Goal: Obtain resource: Obtain resource

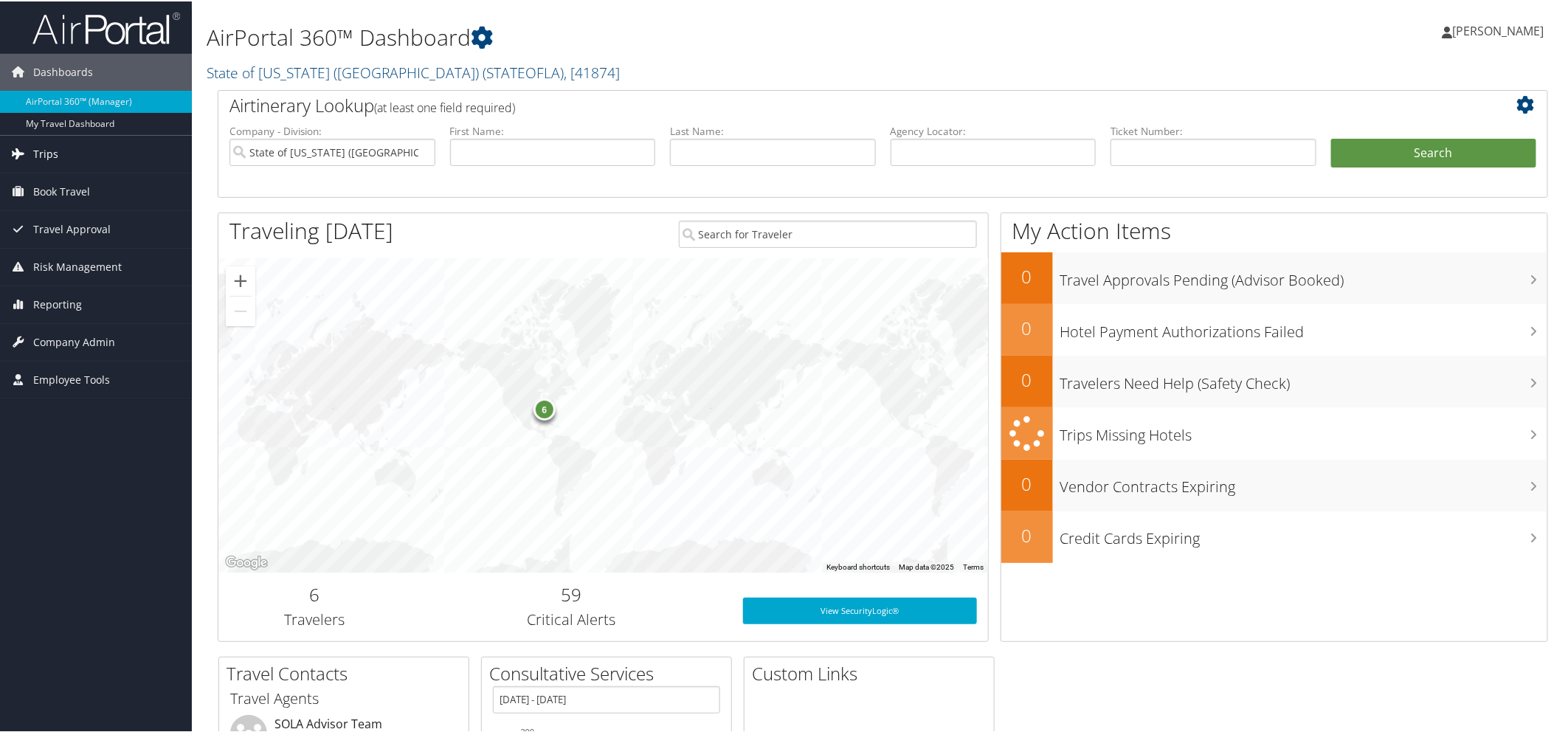
click at [52, 151] on span "Trips" at bounding box center [46, 153] width 25 height 37
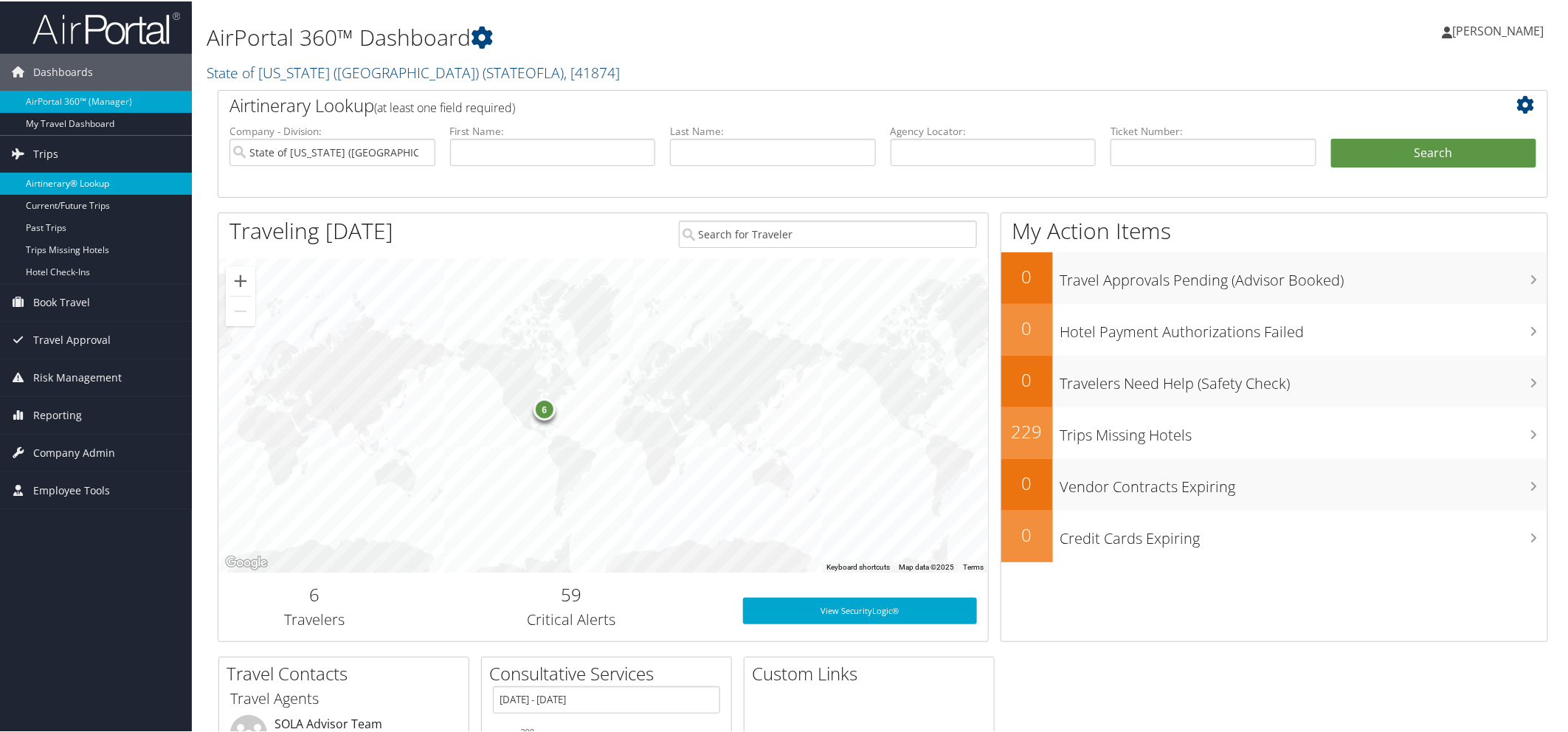
click at [96, 185] on link "Airtinerary® Lookup" at bounding box center [96, 182] width 192 height 22
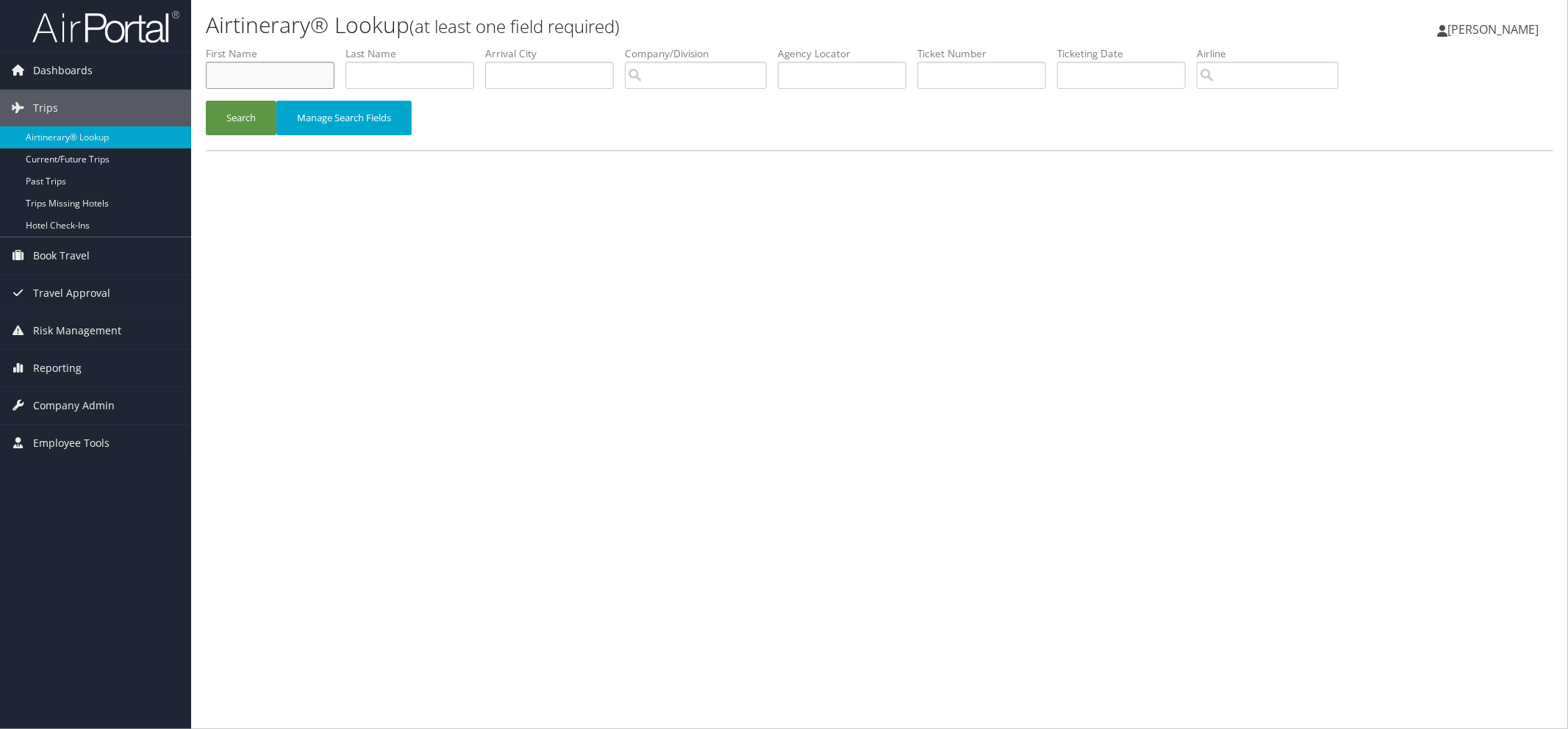
click at [265, 81] on input "text" at bounding box center [270, 75] width 129 height 27
type input "KENNETH"
click at [386, 71] on input "text" at bounding box center [409, 75] width 129 height 27
type input "BETZING"
click at [232, 114] on button "Search" at bounding box center [241, 118] width 70 height 35
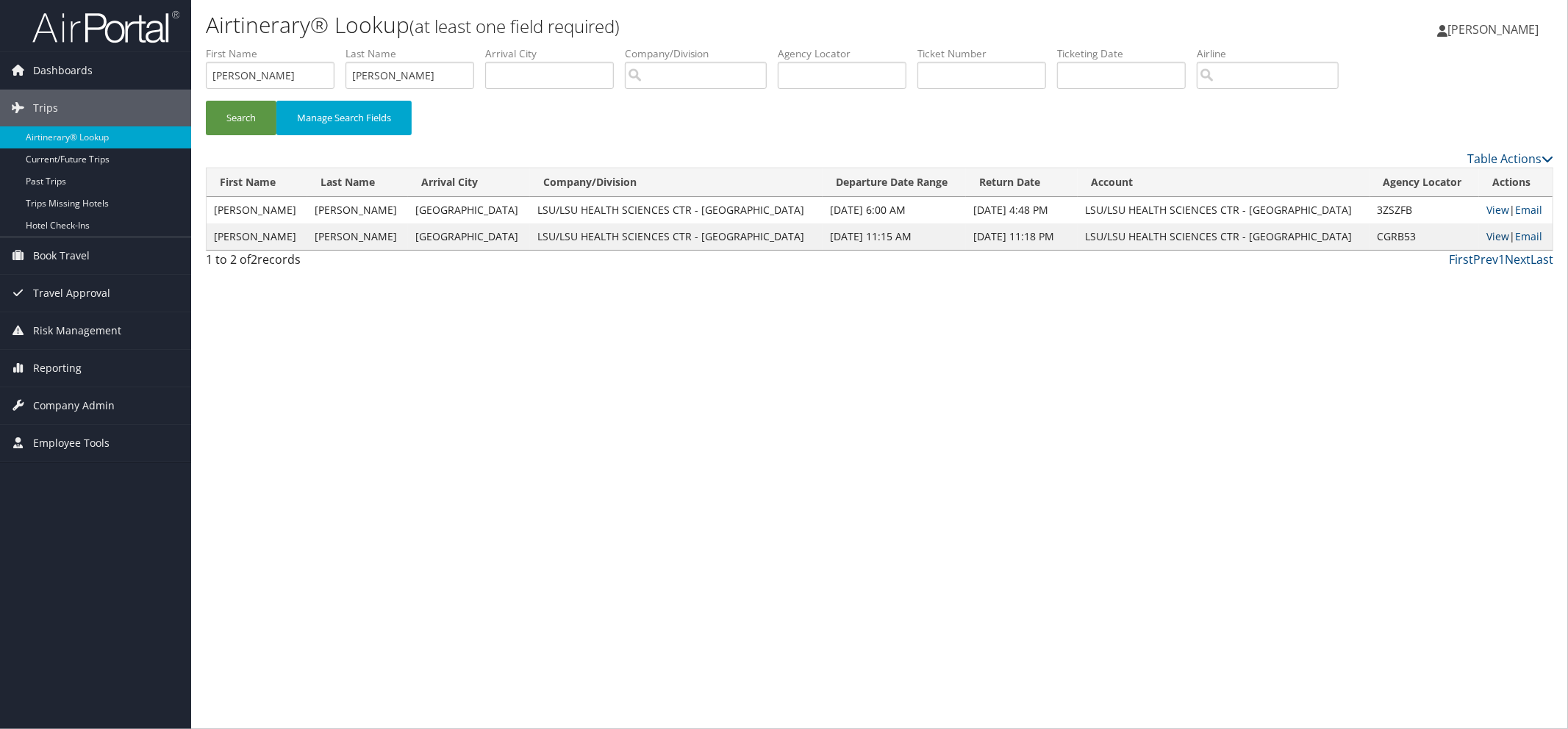
click at [1486, 232] on link "View" at bounding box center [1497, 237] width 23 height 14
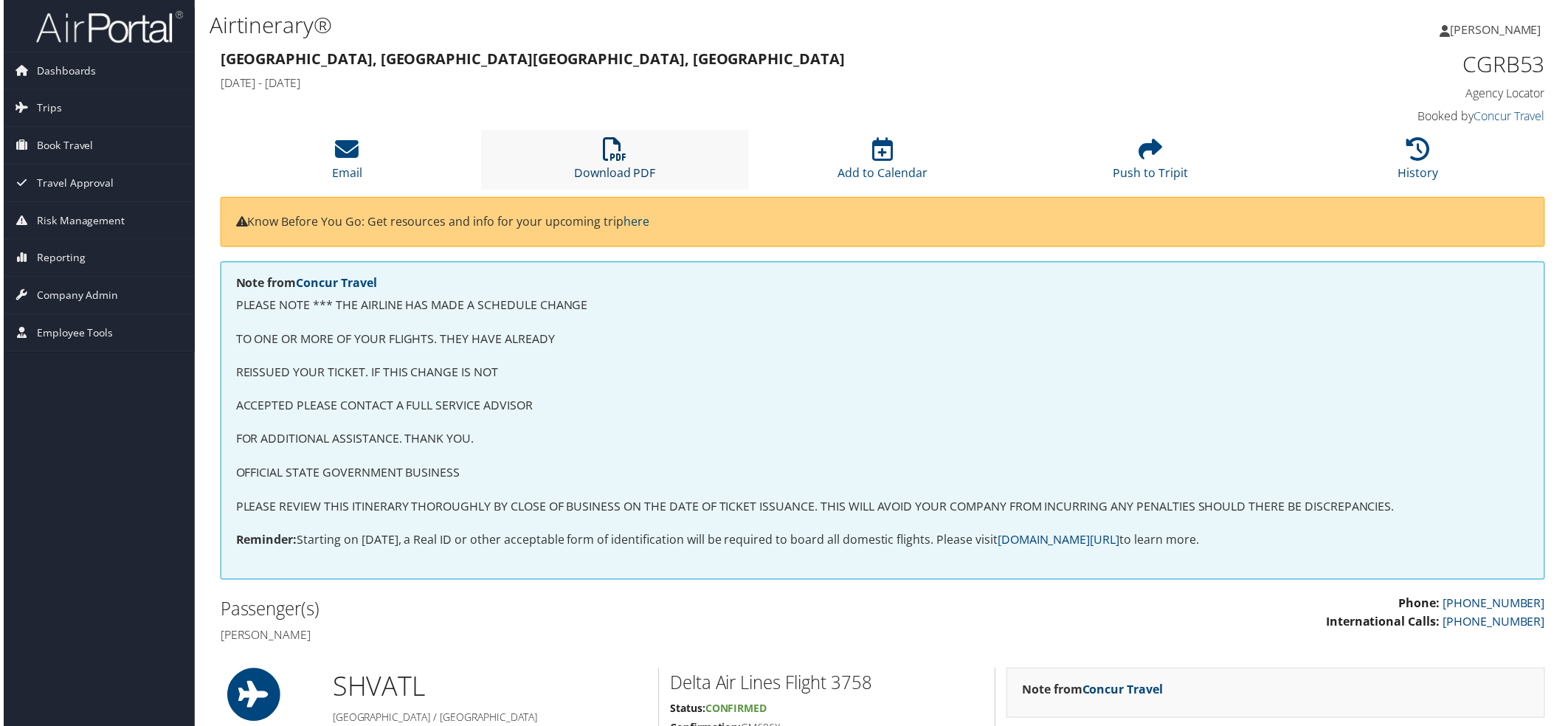
click at [600, 172] on link "Download PDF" at bounding box center [613, 164] width 82 height 36
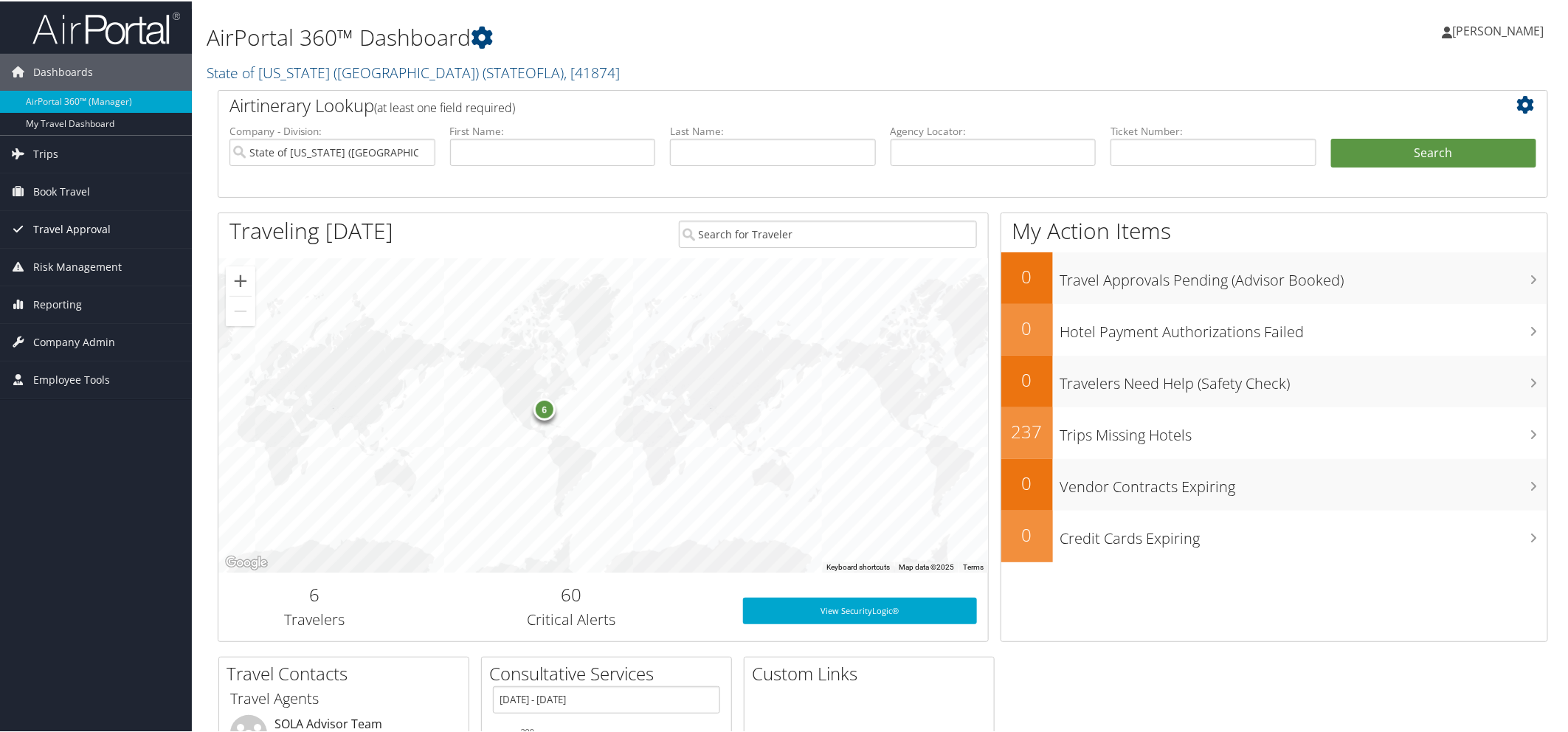
click at [78, 227] on span "Travel Approval" at bounding box center [72, 228] width 78 height 37
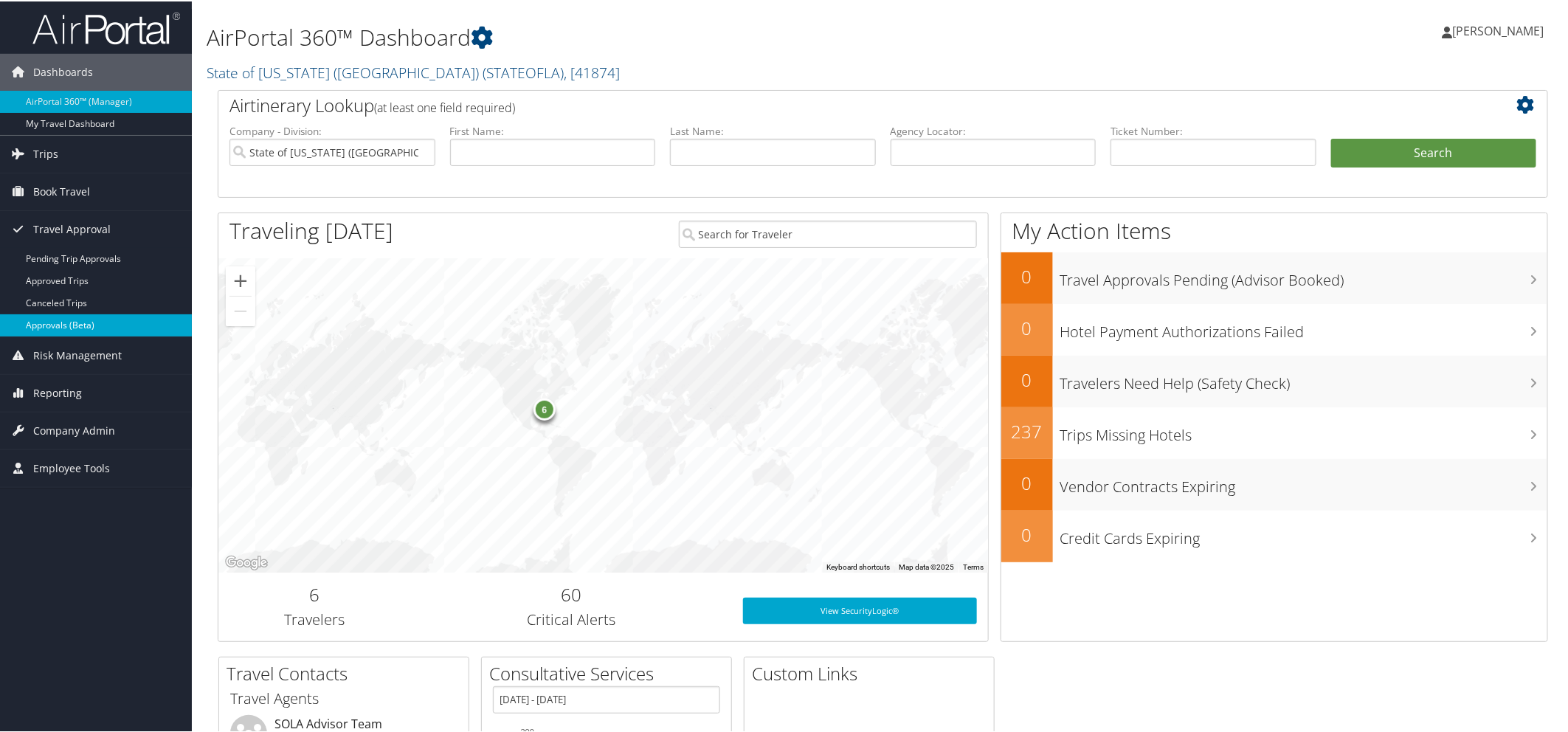
click at [70, 322] on link "Approvals (Beta)" at bounding box center [96, 324] width 192 height 22
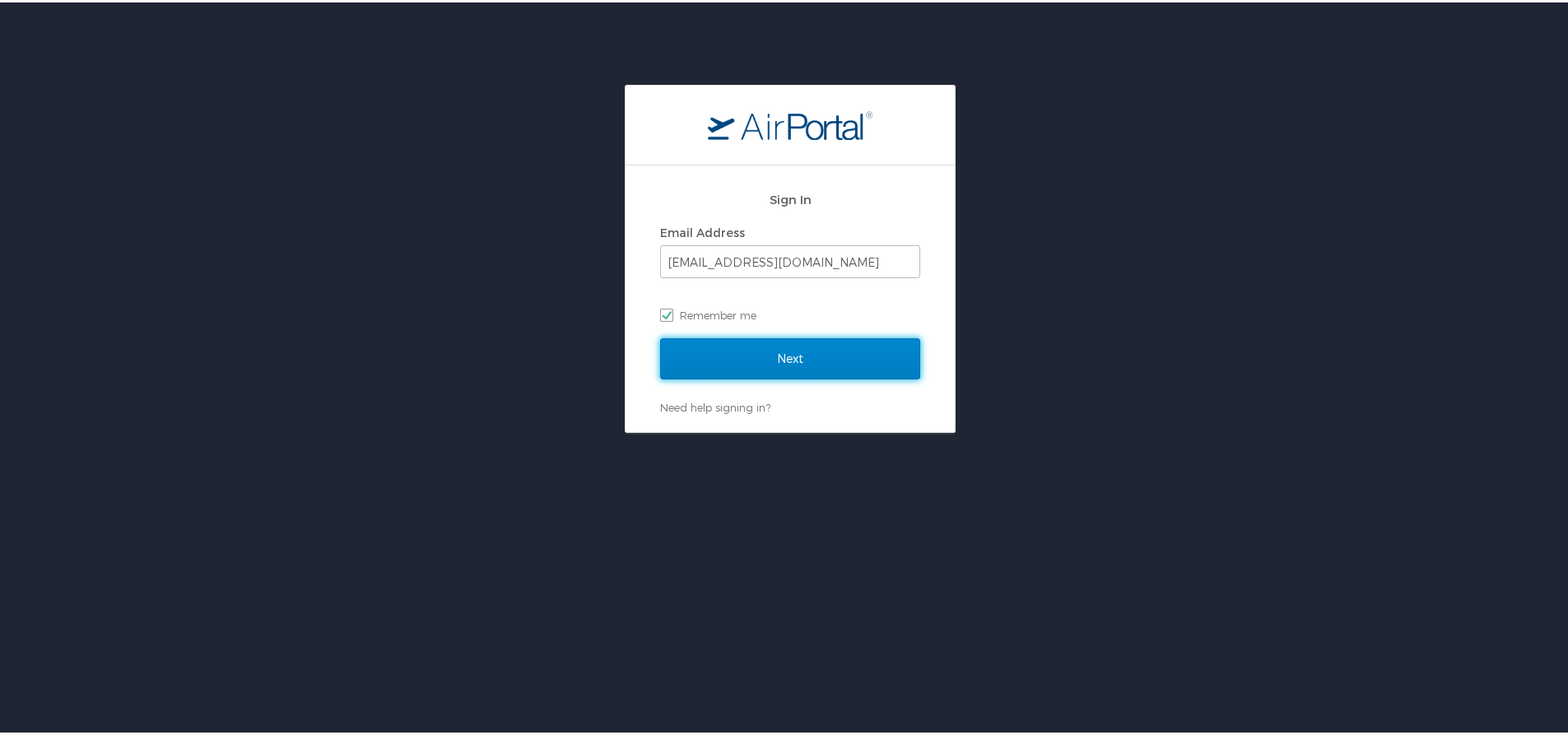
click at [748, 355] on input "Next" at bounding box center [790, 356] width 260 height 42
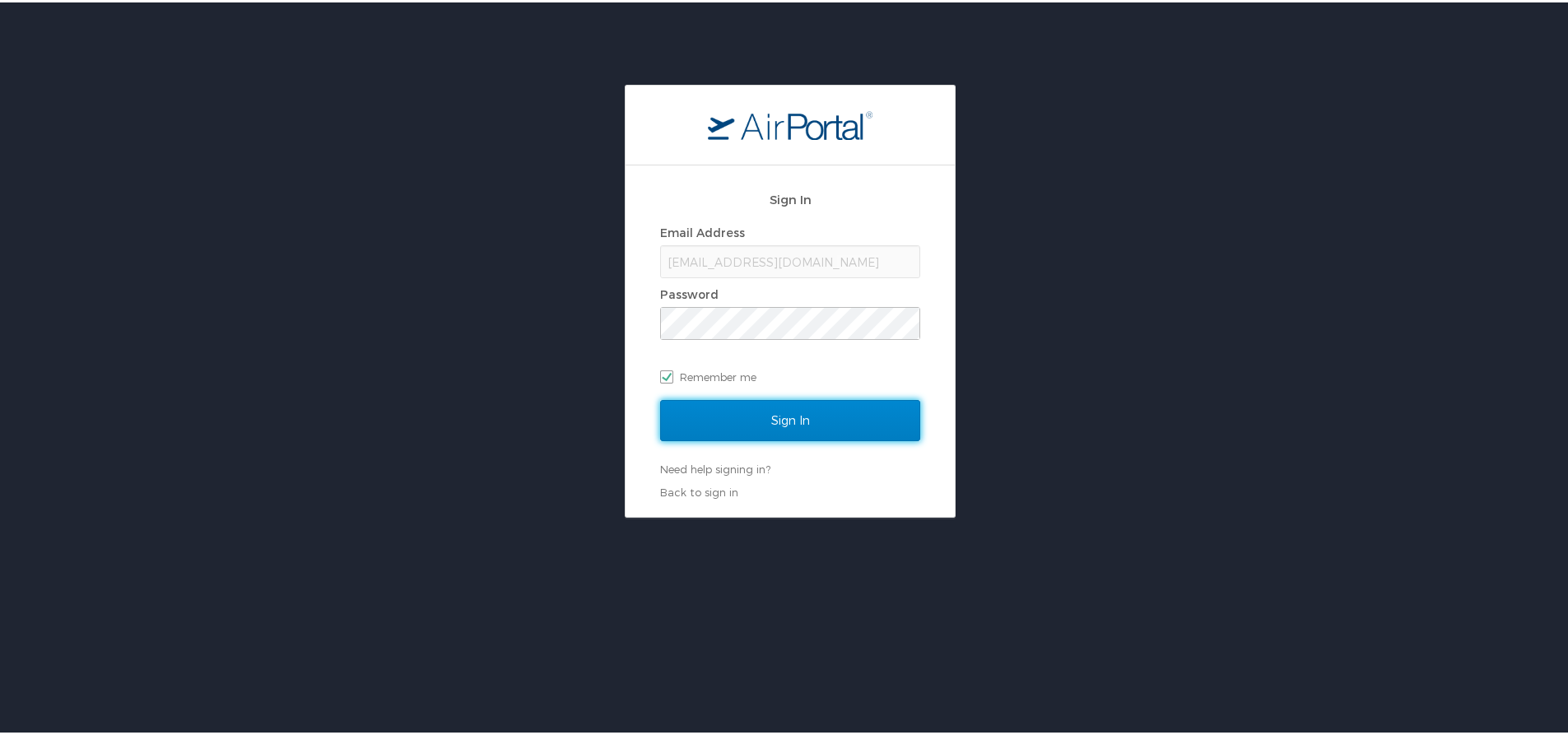
click at [731, 407] on input "Sign In" at bounding box center [790, 418] width 260 height 42
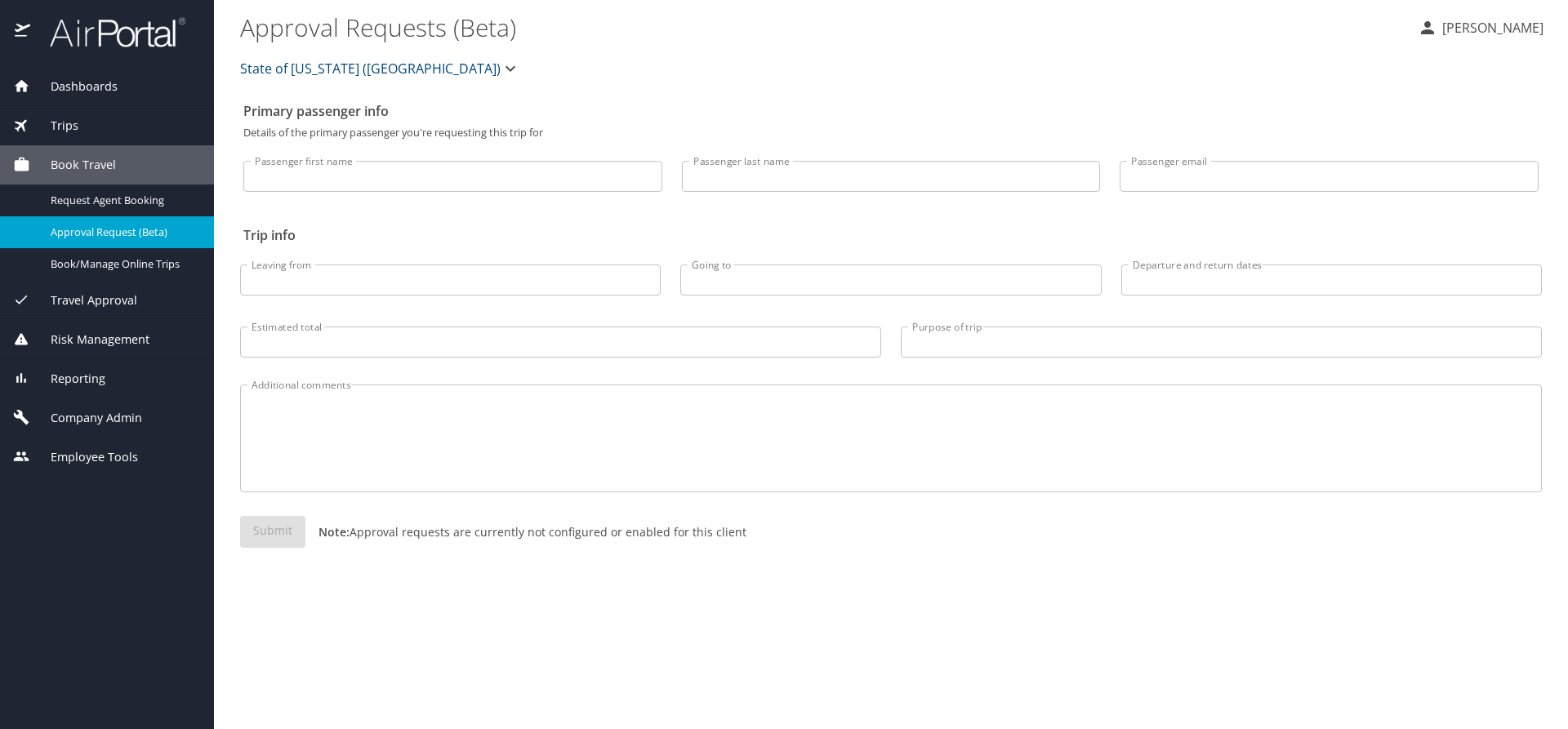
click at [80, 132] on div "Trips" at bounding box center [107, 125] width 188 height 18
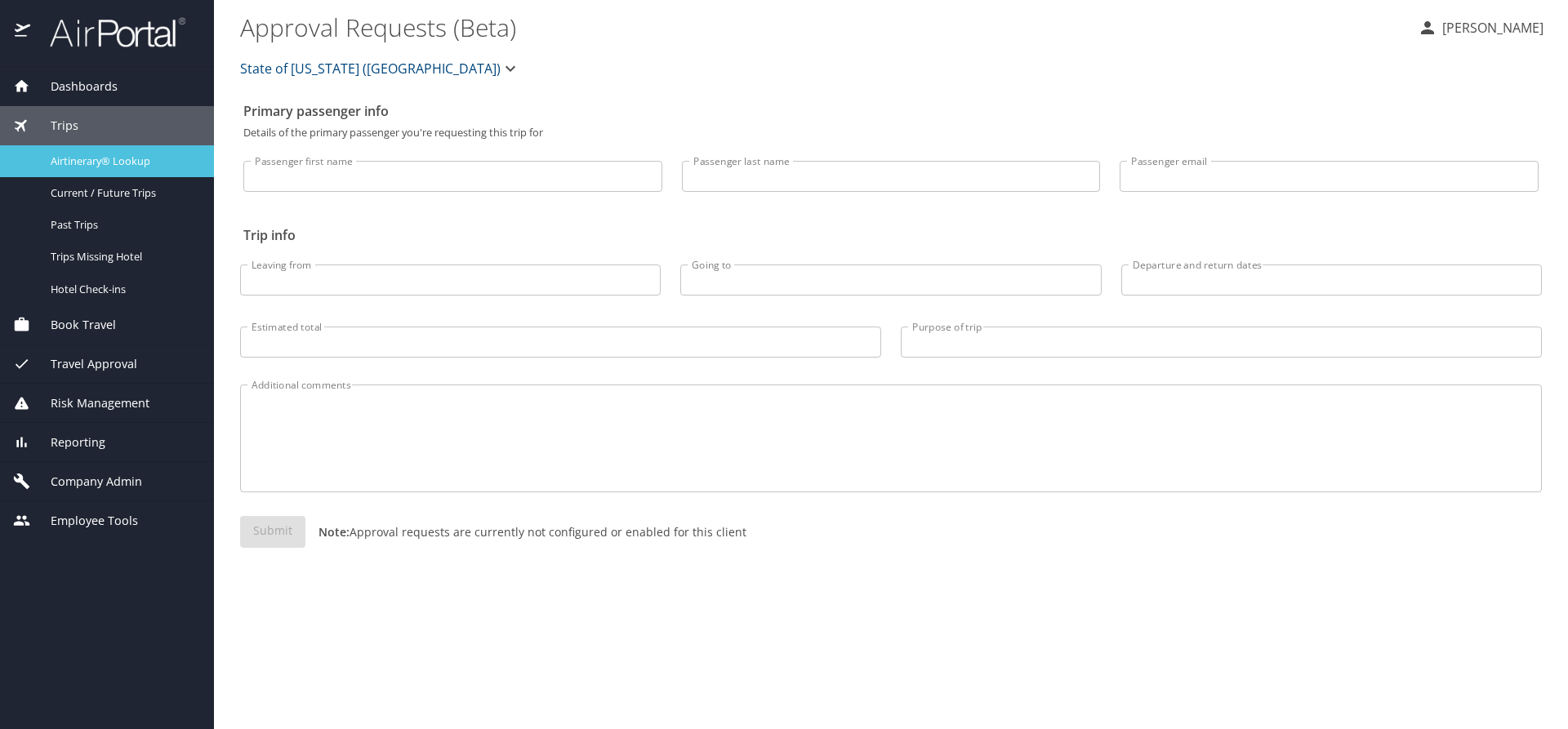
click at [92, 162] on span "Airtinerary® Lookup" at bounding box center [123, 161] width 144 height 16
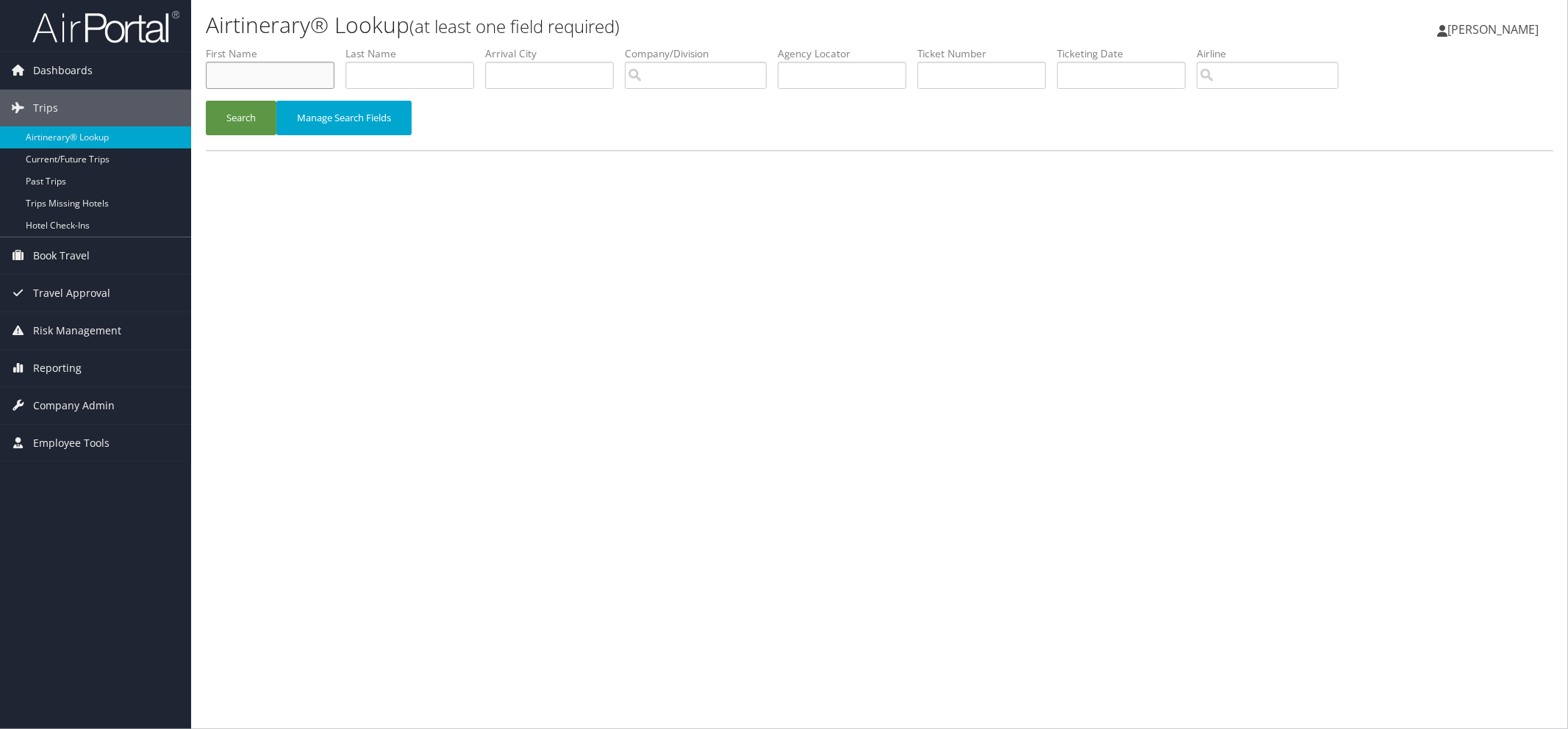
click at [259, 73] on input "text" at bounding box center [270, 75] width 129 height 27
type input "[PERSON_NAME]"
click at [405, 70] on input "text" at bounding box center [409, 75] width 129 height 27
type input "[PERSON_NAME]"
click at [240, 115] on button "Search" at bounding box center [241, 118] width 70 height 35
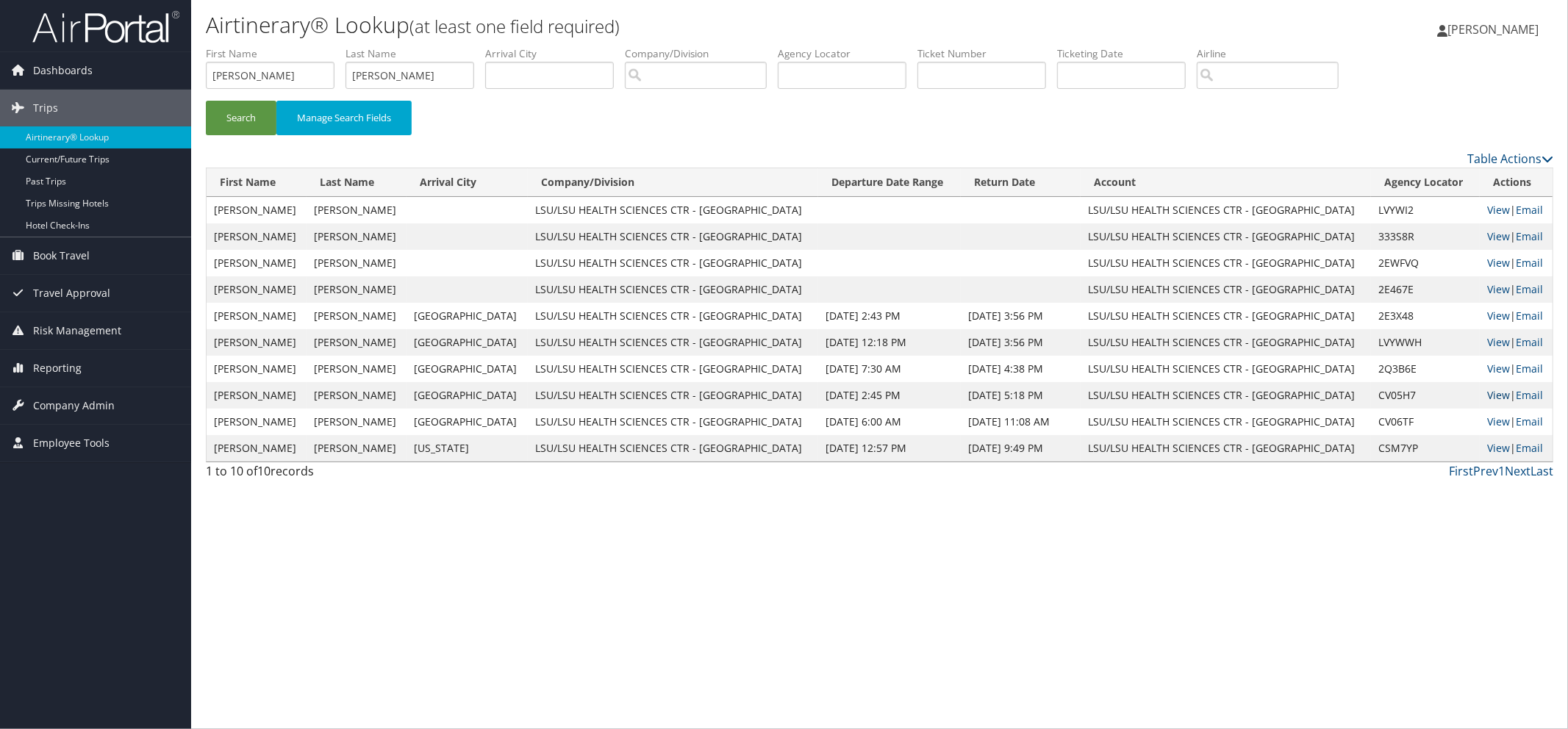
click at [1491, 397] on link "View" at bounding box center [1498, 395] width 23 height 14
click at [1487, 422] on link "View" at bounding box center [1498, 422] width 23 height 14
click at [1487, 447] on link "View" at bounding box center [1498, 448] width 23 height 14
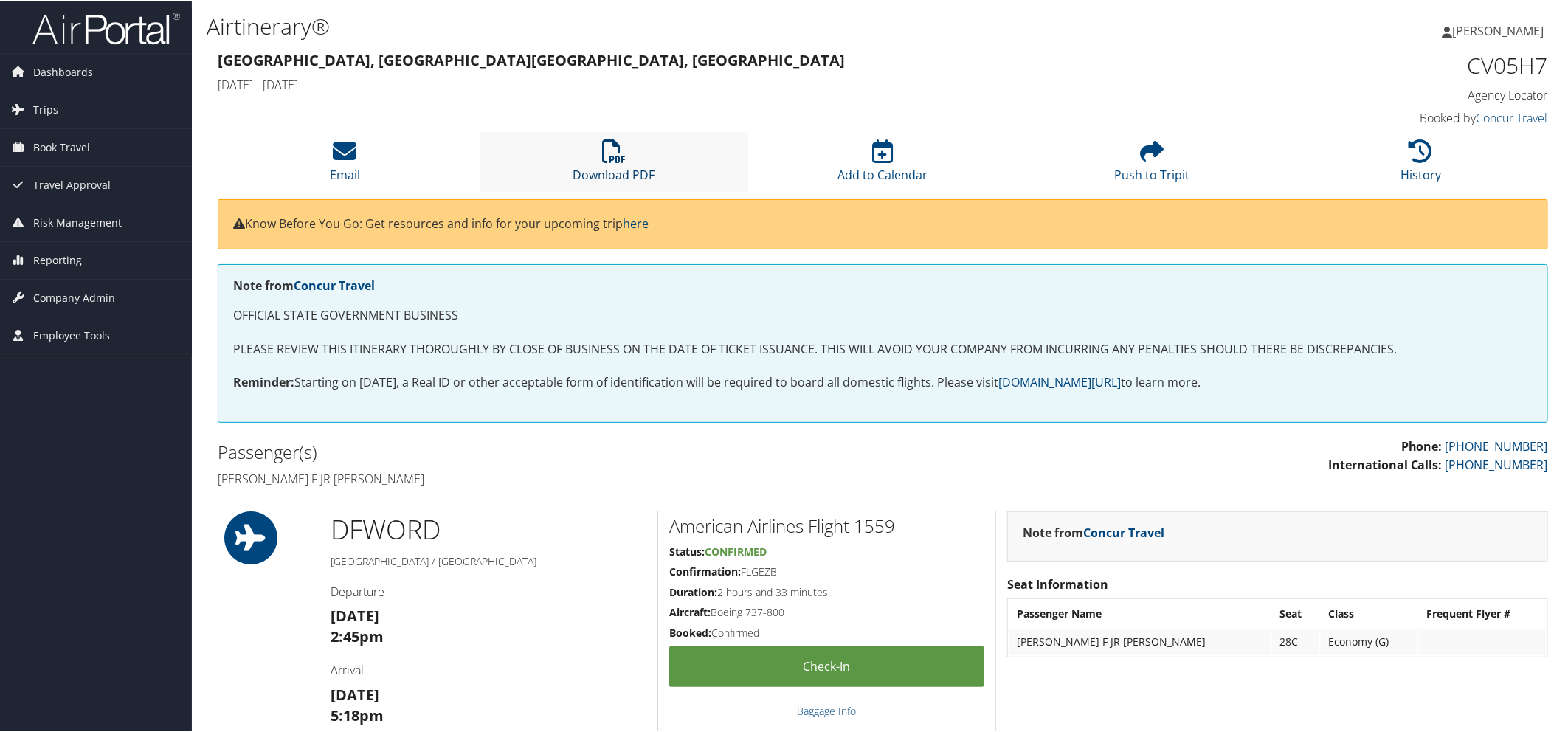
click at [634, 174] on link "Download PDF" at bounding box center [613, 164] width 82 height 36
click at [615, 177] on link "Download PDF" at bounding box center [613, 164] width 82 height 36
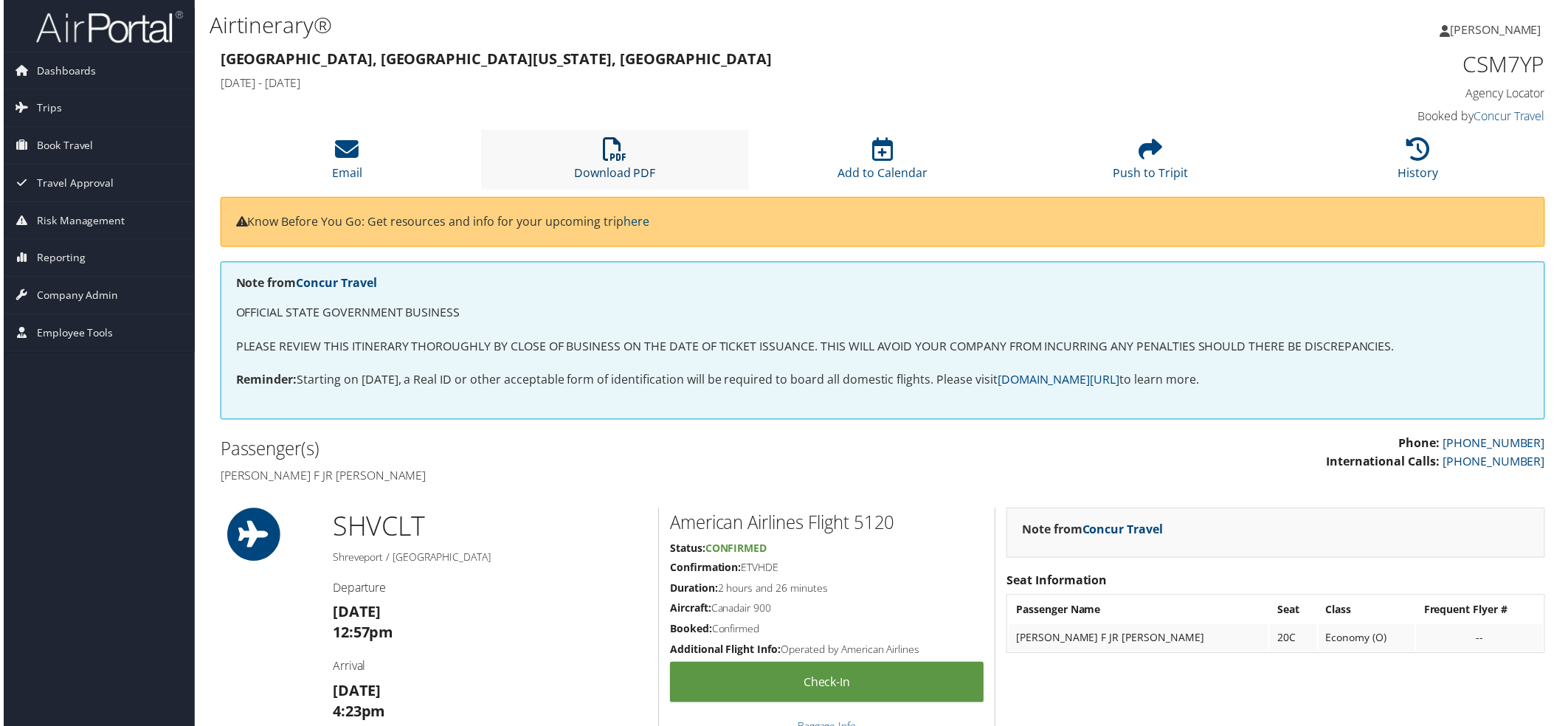
click at [625, 168] on link "Download PDF" at bounding box center [613, 164] width 82 height 36
